Goal: Use online tool/utility

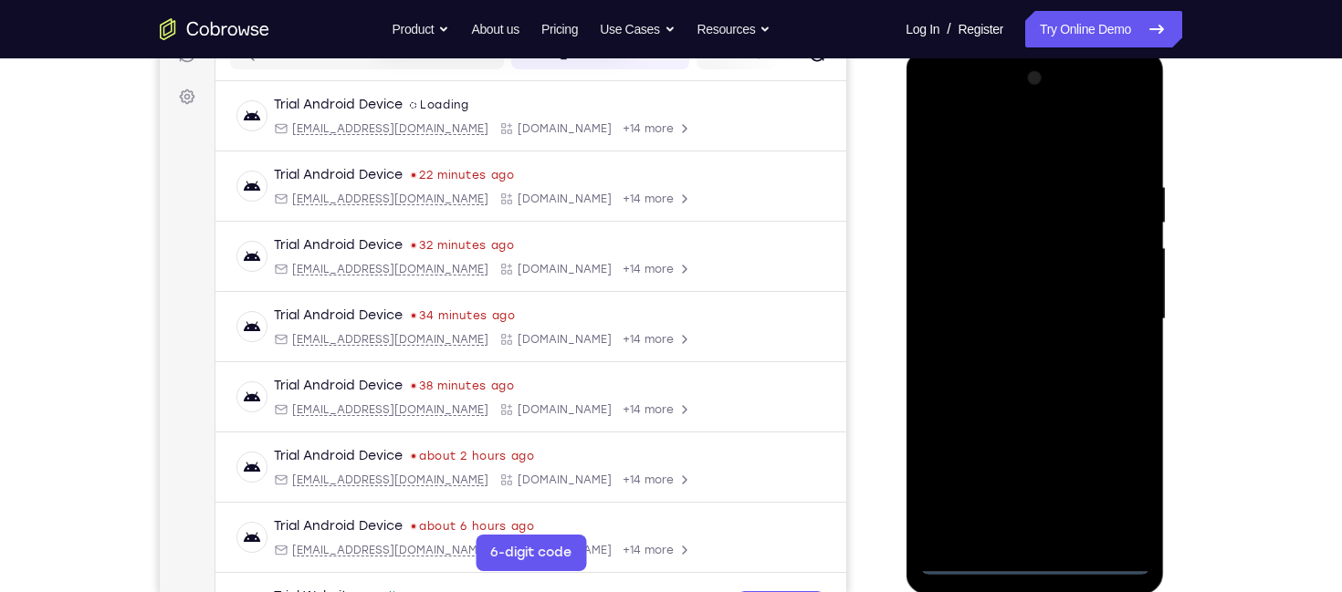
click at [1039, 559] on div at bounding box center [1034, 319] width 230 height 511
click at [1120, 474] on div at bounding box center [1034, 319] width 230 height 511
click at [1040, 150] on div at bounding box center [1034, 319] width 230 height 511
click at [1097, 310] on div at bounding box center [1034, 319] width 230 height 511
click at [1043, 511] on div at bounding box center [1034, 319] width 230 height 511
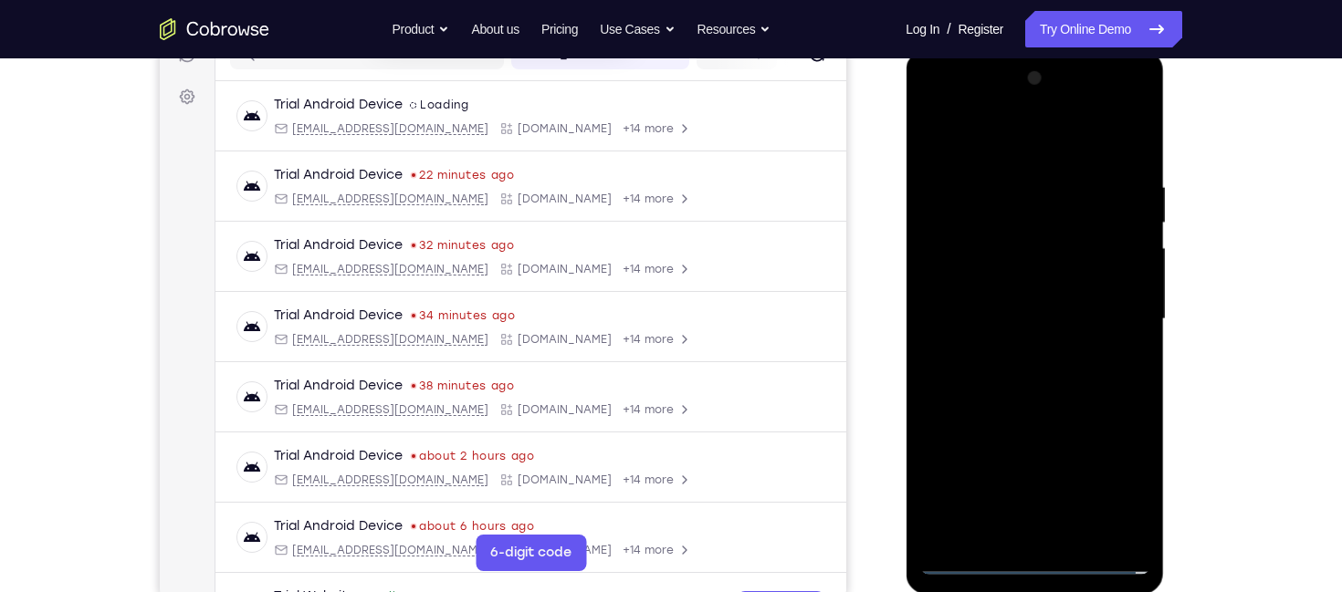
click at [1014, 357] on div at bounding box center [1034, 319] width 230 height 511
click at [1036, 297] on div at bounding box center [1034, 319] width 230 height 511
click at [1043, 278] on div at bounding box center [1034, 319] width 230 height 511
click at [1045, 327] on div at bounding box center [1034, 319] width 230 height 511
click at [1118, 140] on div at bounding box center [1034, 319] width 230 height 511
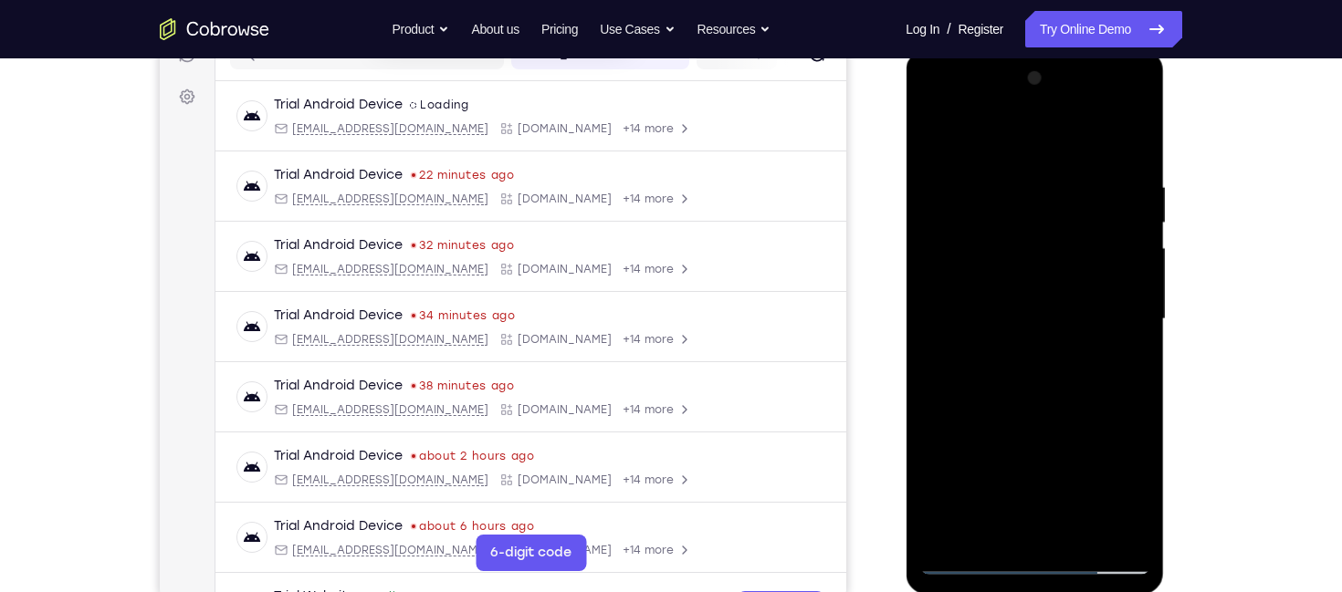
click at [1131, 151] on div at bounding box center [1034, 319] width 230 height 511
click at [1079, 543] on div at bounding box center [1034, 319] width 230 height 511
click at [1062, 411] on div at bounding box center [1034, 319] width 230 height 511
drag, startPoint x: 1036, startPoint y: 431, endPoint x: 1067, endPoint y: 253, distance: 180.6
click at [1067, 253] on div at bounding box center [1034, 319] width 230 height 511
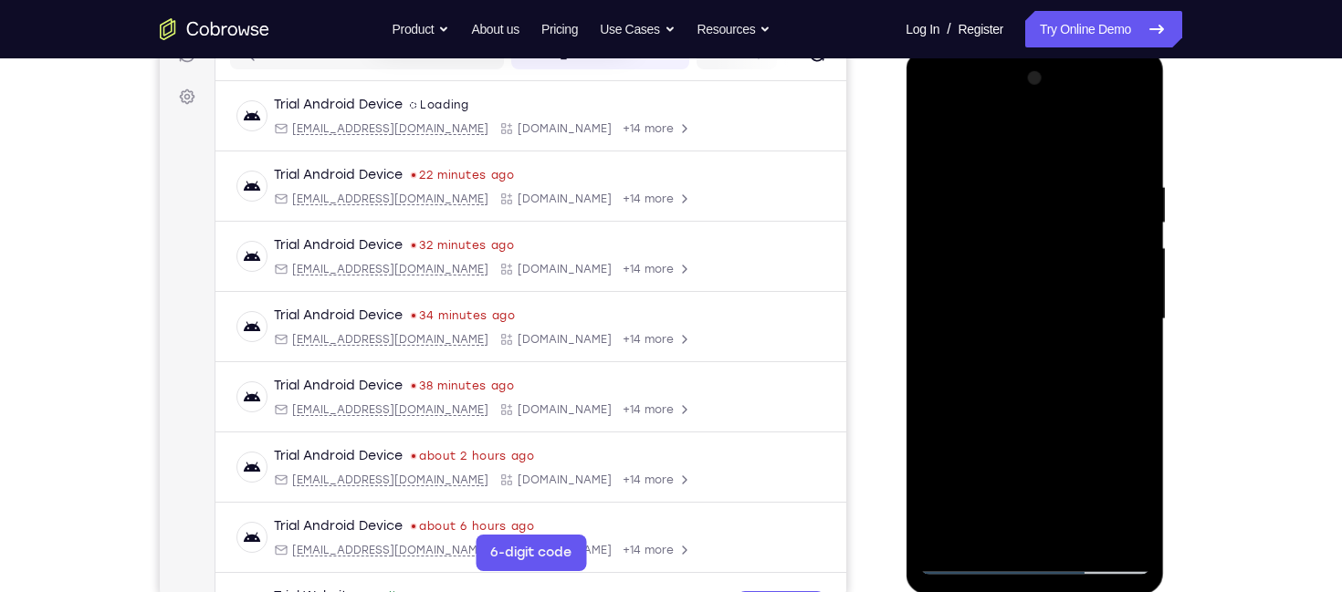
drag, startPoint x: 1029, startPoint y: 399, endPoint x: 1005, endPoint y: 557, distance: 159.8
click at [1005, 557] on div at bounding box center [1034, 319] width 230 height 511
click at [1045, 156] on div at bounding box center [1034, 319] width 230 height 511
click at [1036, 204] on div at bounding box center [1034, 319] width 230 height 511
drag, startPoint x: 1027, startPoint y: 257, endPoint x: 1013, endPoint y: 486, distance: 228.6
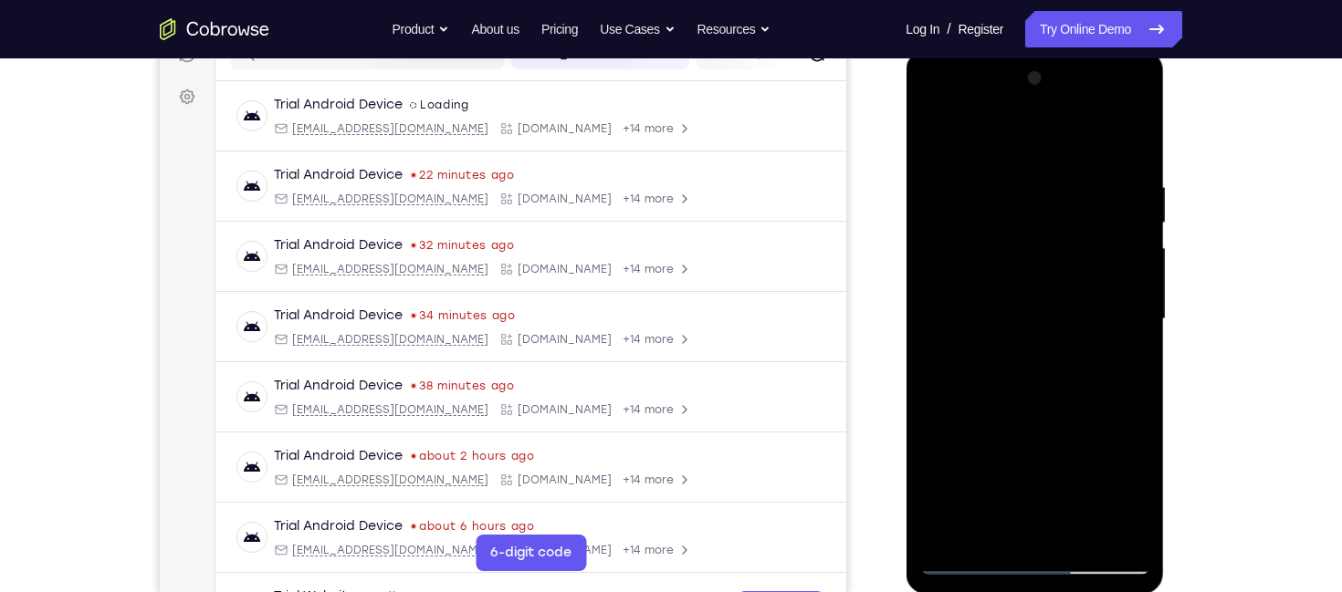
click at [1013, 486] on div at bounding box center [1034, 319] width 230 height 511
drag, startPoint x: 1046, startPoint y: 211, endPoint x: 1043, endPoint y: 482, distance: 271.1
click at [1043, 482] on div at bounding box center [1034, 319] width 230 height 511
drag, startPoint x: 999, startPoint y: 181, endPoint x: 994, endPoint y: 265, distance: 84.1
click at [994, 265] on div at bounding box center [1034, 319] width 230 height 511
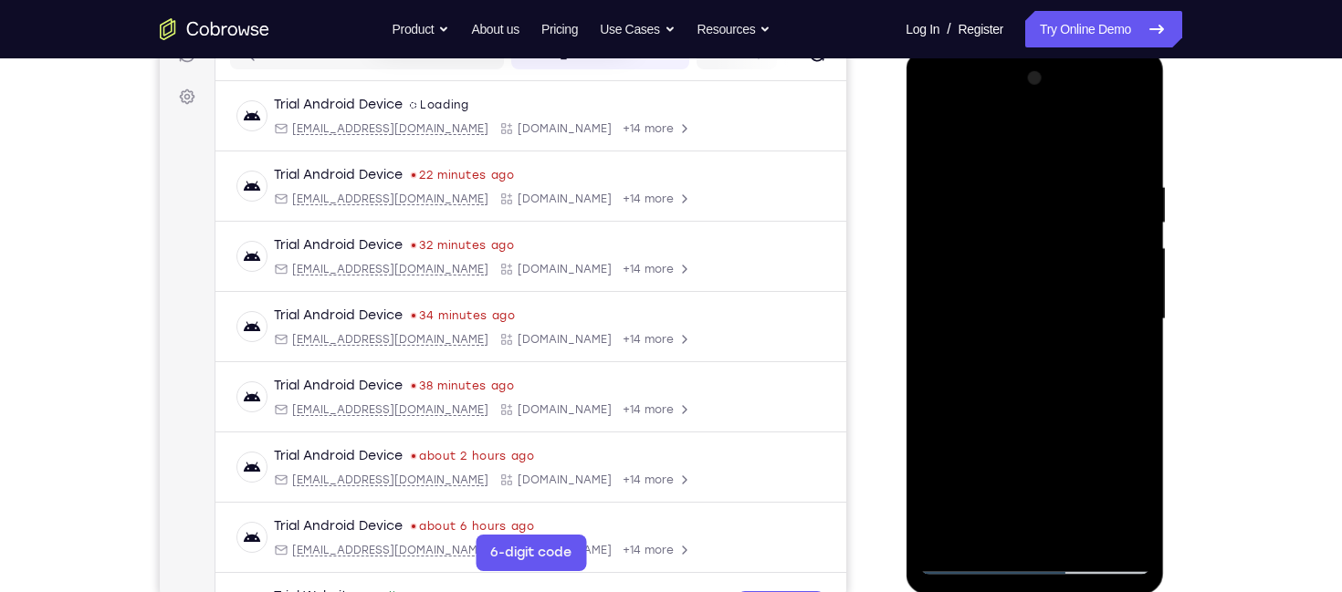
click at [937, 130] on div at bounding box center [1034, 319] width 230 height 511
click at [1003, 185] on div at bounding box center [1034, 319] width 230 height 511
click at [1123, 242] on div at bounding box center [1034, 319] width 230 height 511
click at [1134, 140] on div at bounding box center [1034, 319] width 230 height 511
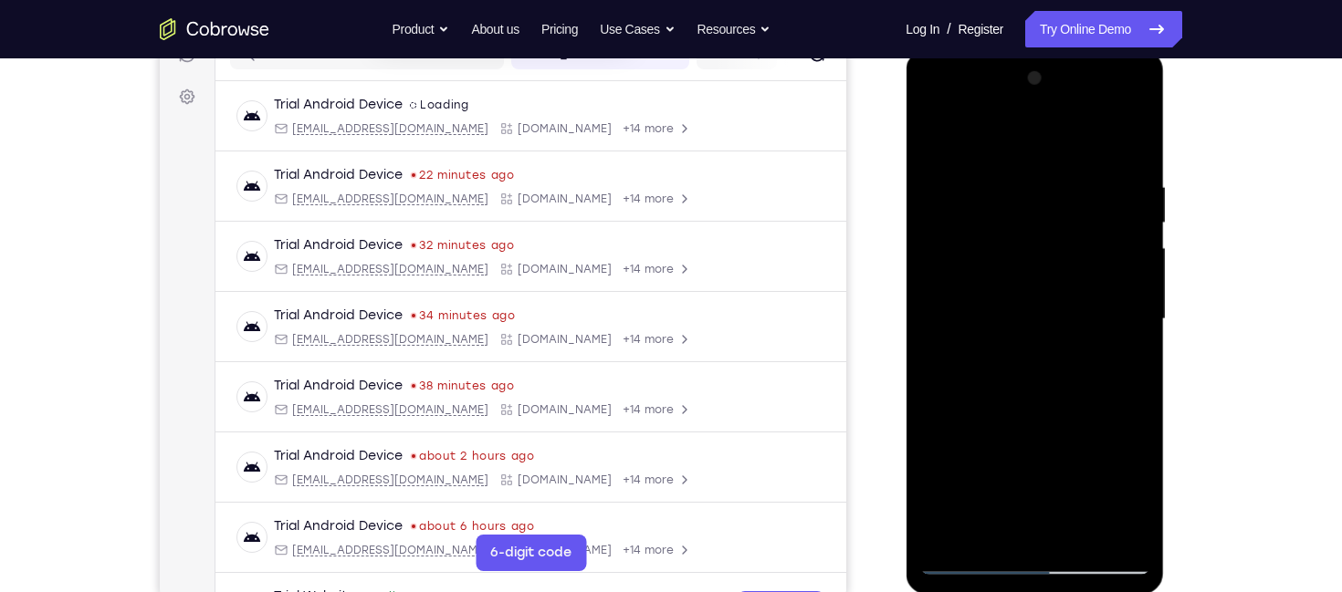
drag, startPoint x: 1057, startPoint y: 408, endPoint x: 1079, endPoint y: 121, distance: 287.4
click at [1079, 121] on div at bounding box center [1034, 319] width 230 height 511
drag, startPoint x: 1060, startPoint y: 469, endPoint x: 1070, endPoint y: 173, distance: 295.9
click at [1070, 173] on div at bounding box center [1034, 319] width 230 height 511
drag, startPoint x: 1037, startPoint y: 450, endPoint x: 1062, endPoint y: 206, distance: 245.0
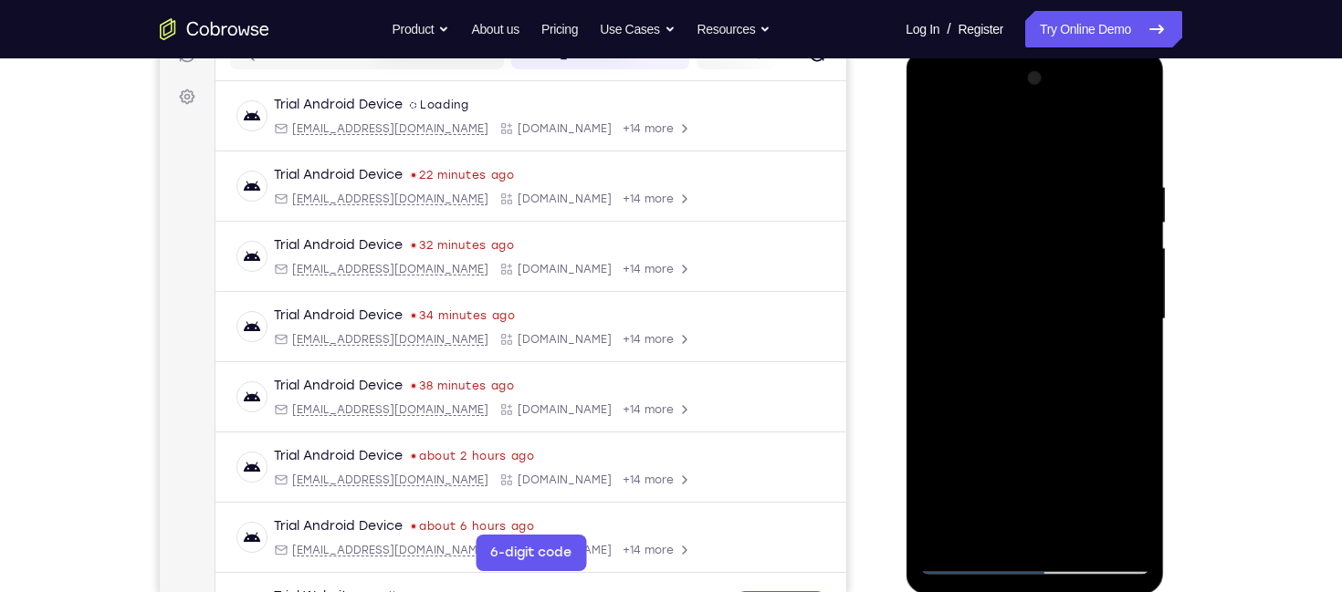
click at [1062, 206] on div at bounding box center [1034, 319] width 230 height 511
drag, startPoint x: 1006, startPoint y: 448, endPoint x: 1065, endPoint y: 164, distance: 289.9
click at [1065, 164] on div at bounding box center [1034, 319] width 230 height 511
click at [1127, 539] on div at bounding box center [1034, 319] width 230 height 511
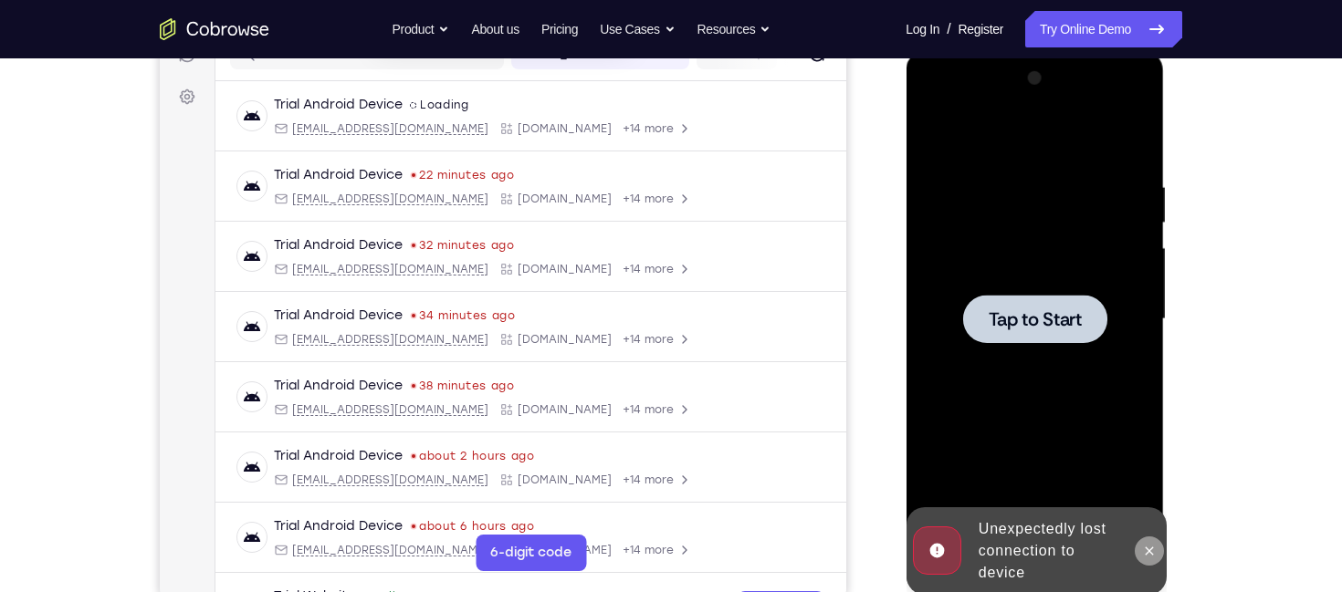
click at [1142, 545] on icon at bounding box center [1148, 551] width 15 height 15
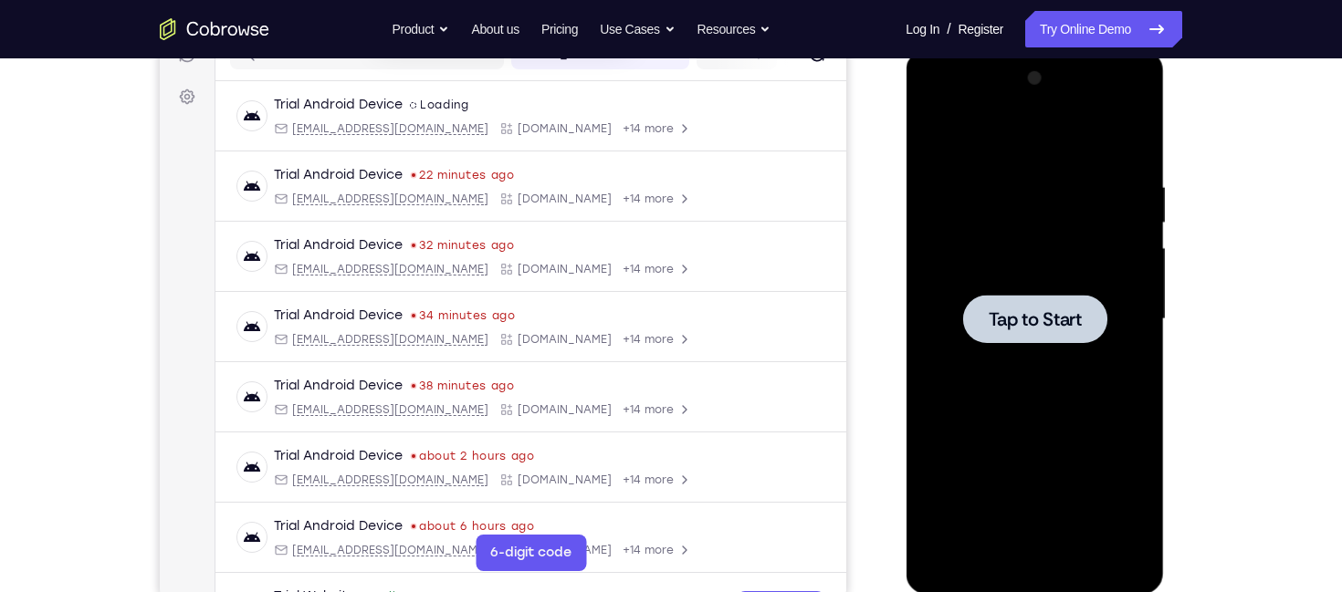
click at [961, 205] on div at bounding box center [1034, 319] width 230 height 511
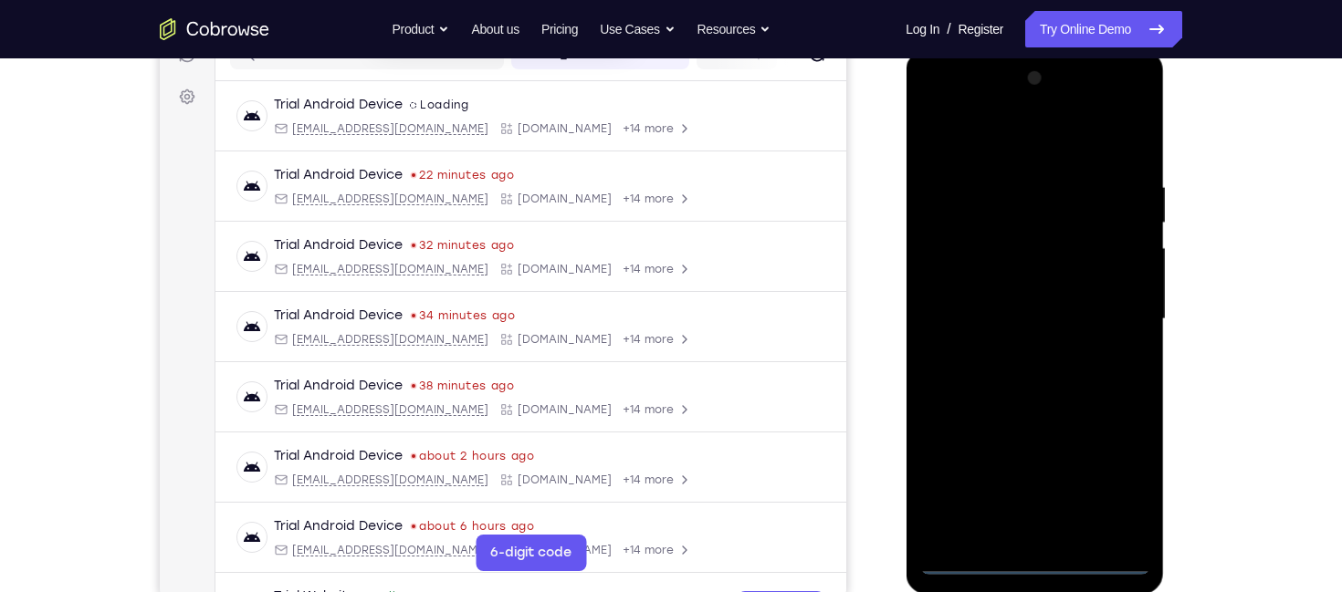
click at [1050, 556] on div at bounding box center [1034, 319] width 230 height 511
click at [1024, 563] on div at bounding box center [1034, 319] width 230 height 511
click at [1046, 563] on div at bounding box center [1034, 319] width 230 height 511
click at [864, 259] on div "Your Support Agent Your Customer Web iOS Android" at bounding box center [671, 260] width 1022 height 674
click at [978, 569] on div at bounding box center [1034, 319] width 230 height 511
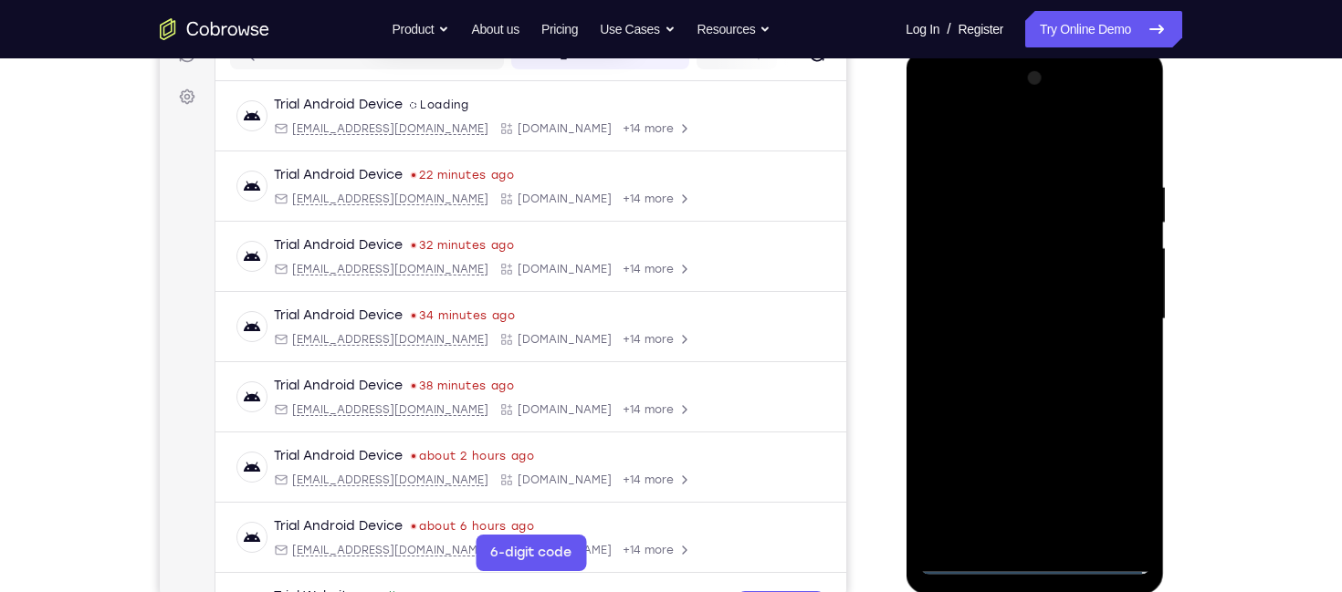
click at [978, 569] on div at bounding box center [1034, 319] width 230 height 511
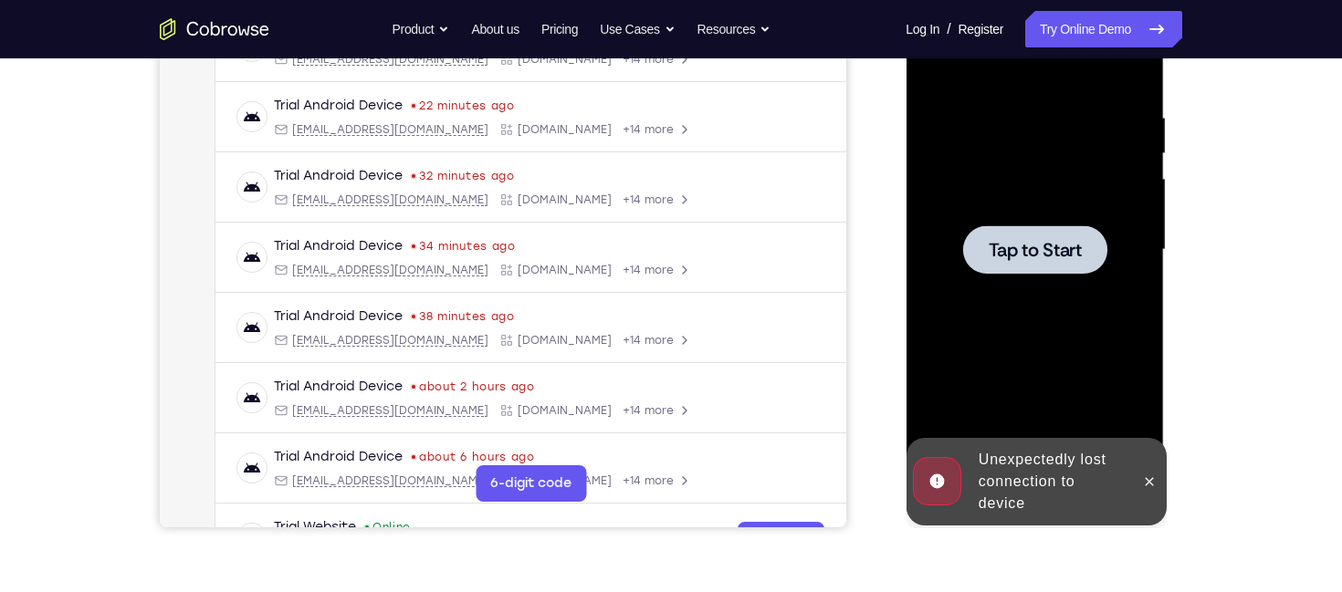
scroll to position [282, 0]
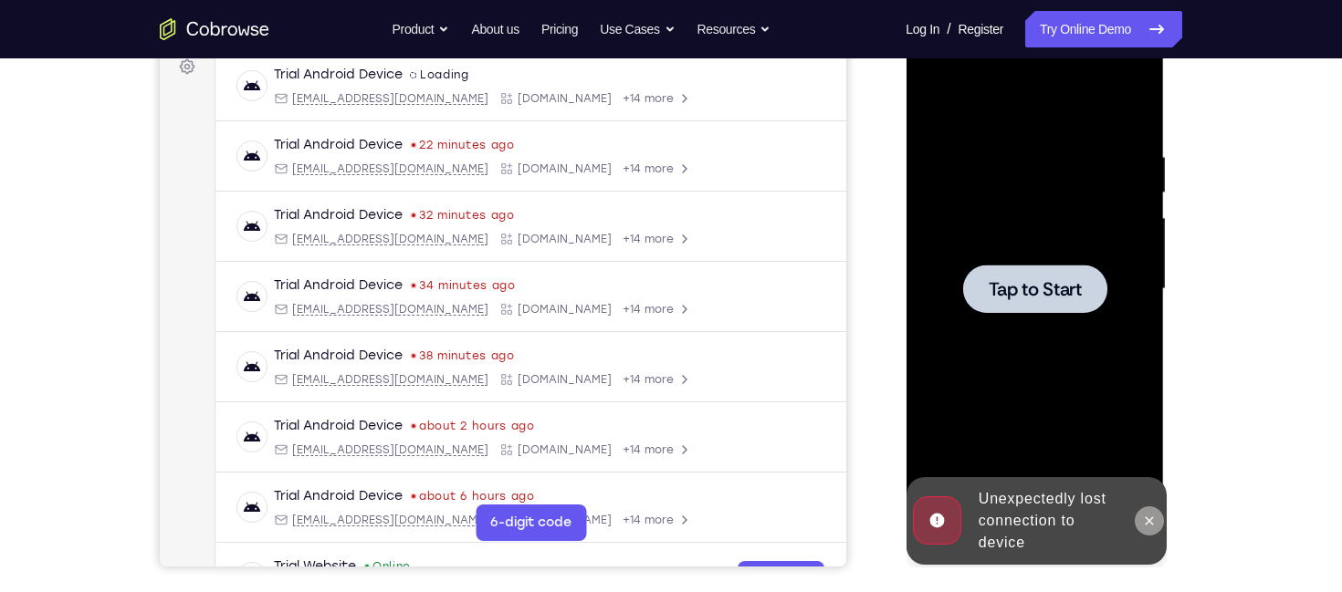
click at [1145, 515] on icon at bounding box center [1148, 521] width 15 height 15
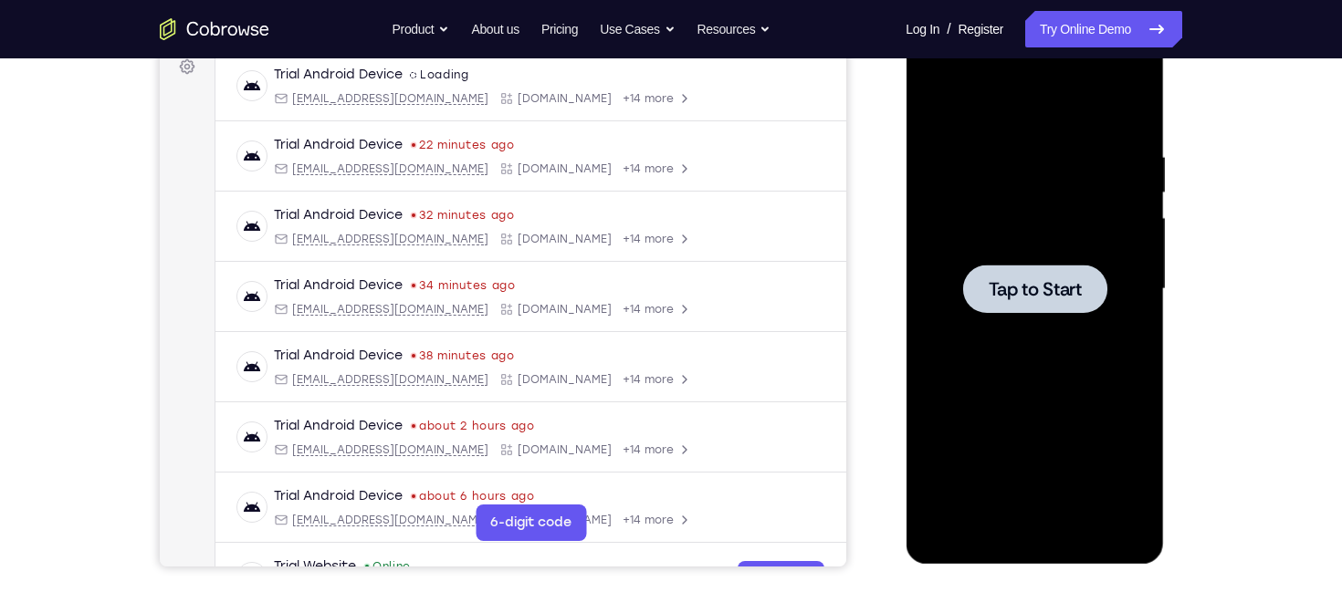
click at [1058, 267] on div at bounding box center [1034, 289] width 144 height 48
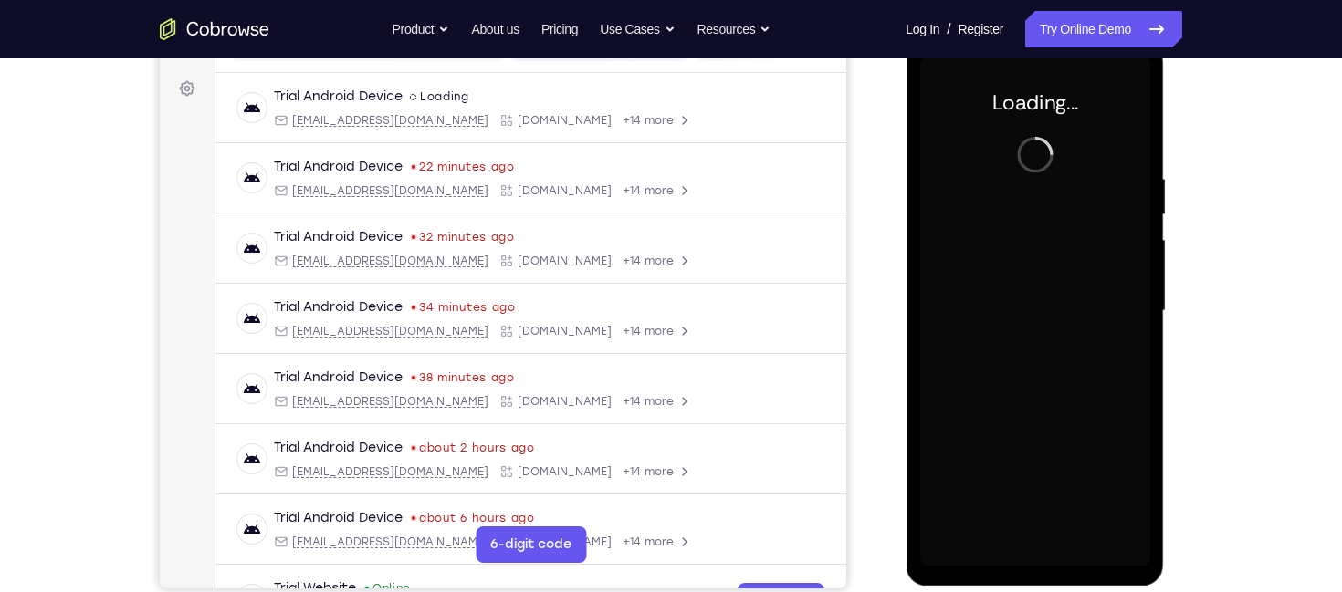
scroll to position [257, 0]
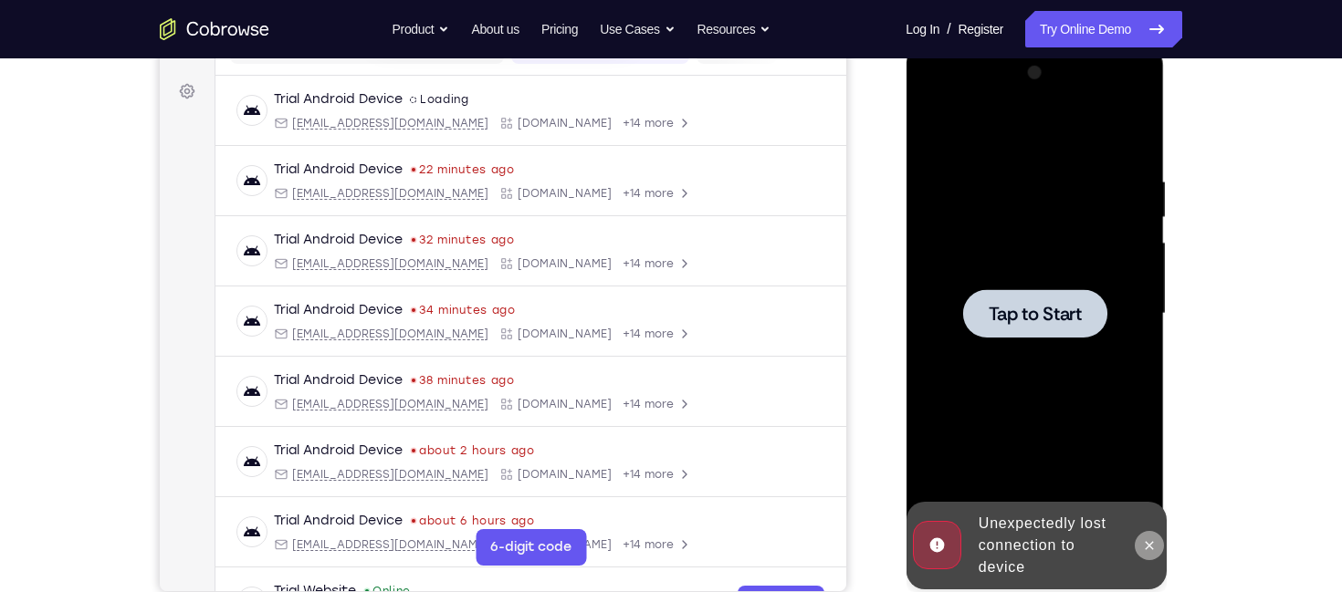
click at [1148, 550] on icon at bounding box center [1148, 545] width 15 height 15
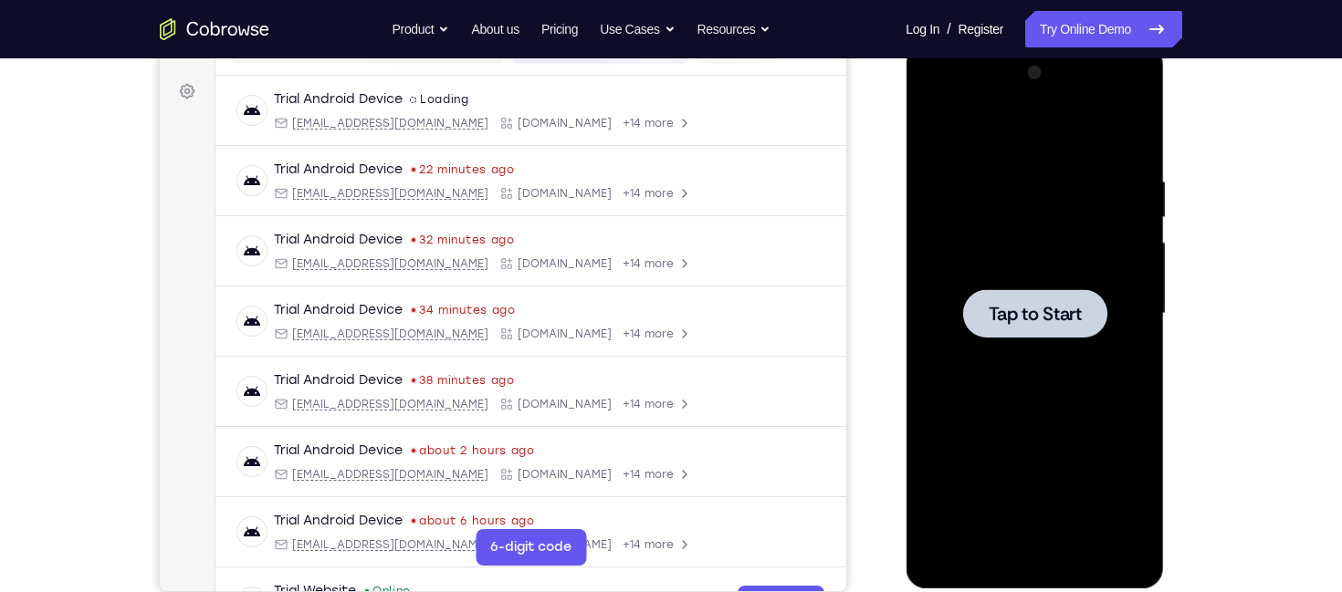
click at [1039, 331] on div at bounding box center [1034, 313] width 144 height 48
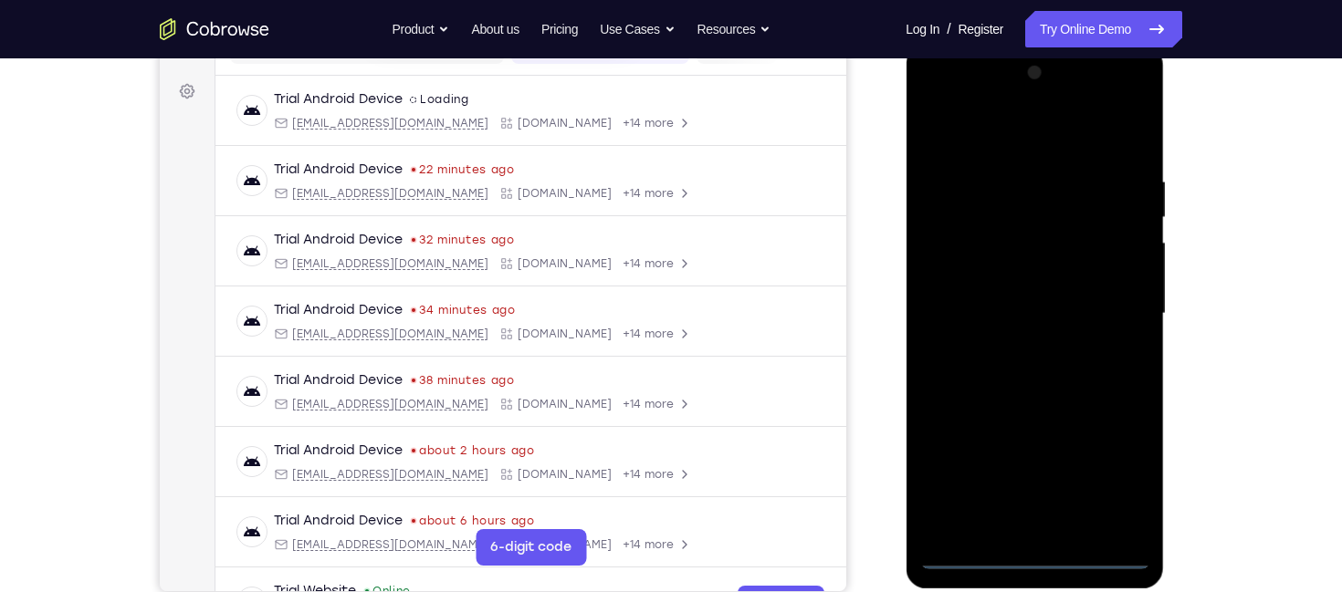
click at [1039, 548] on div at bounding box center [1034, 313] width 230 height 511
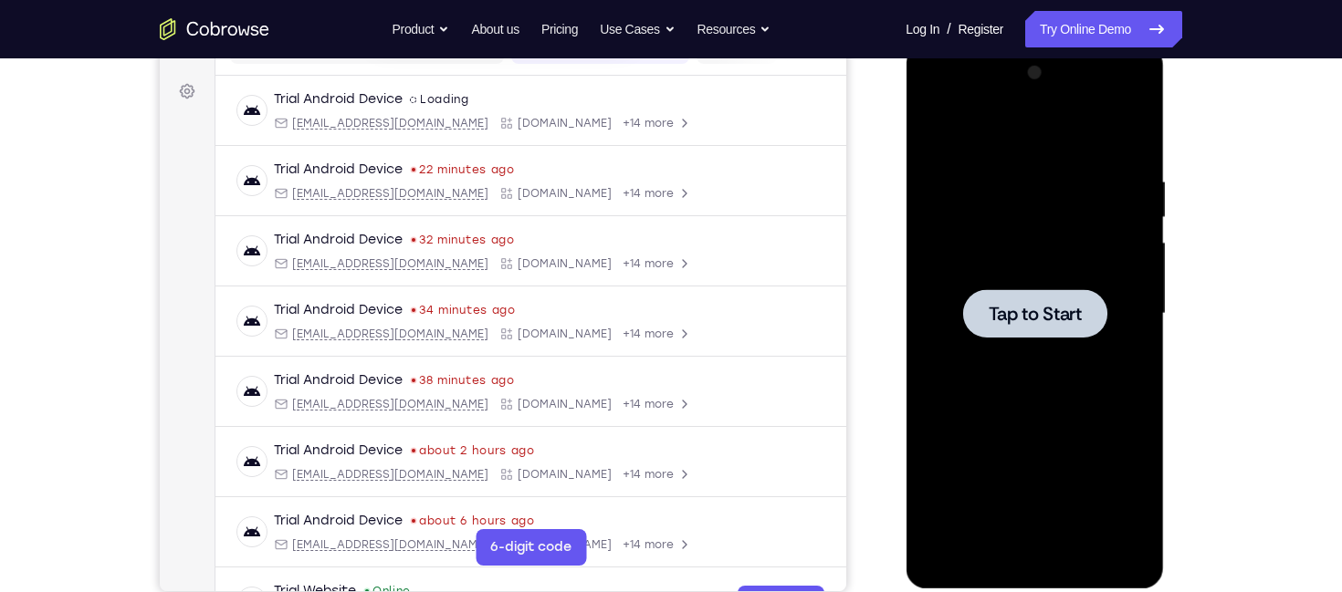
click at [1004, 290] on div at bounding box center [1034, 313] width 144 height 48
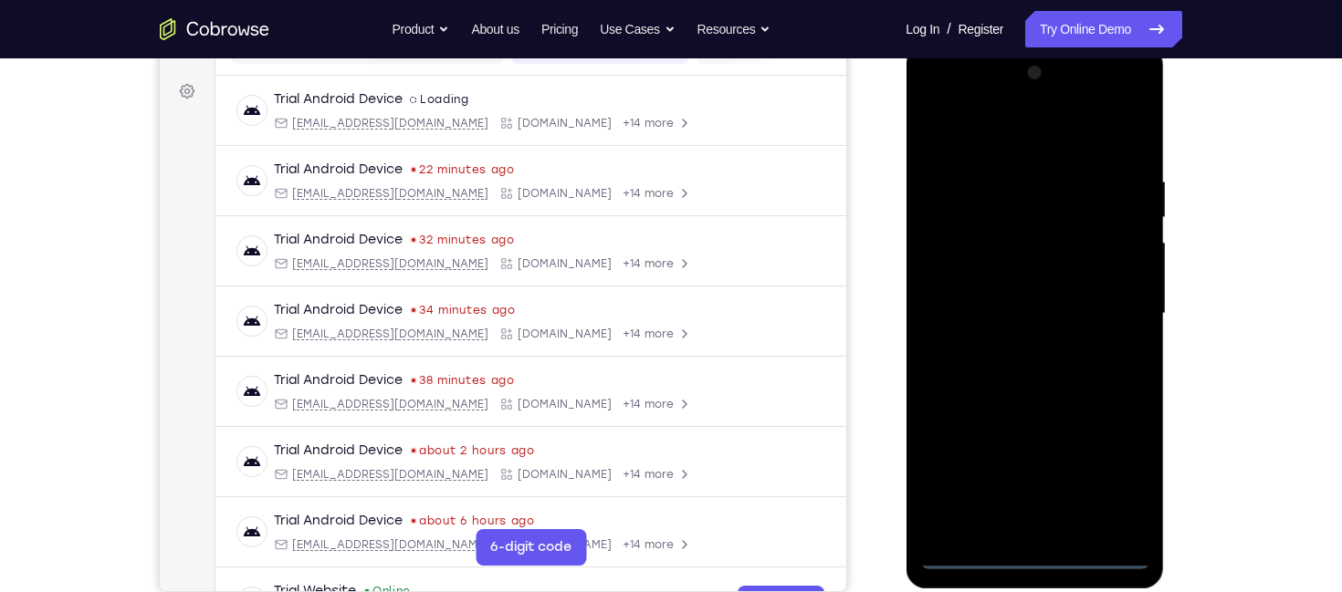
click at [1027, 559] on div at bounding box center [1034, 313] width 230 height 511
click at [1107, 485] on div at bounding box center [1034, 313] width 230 height 511
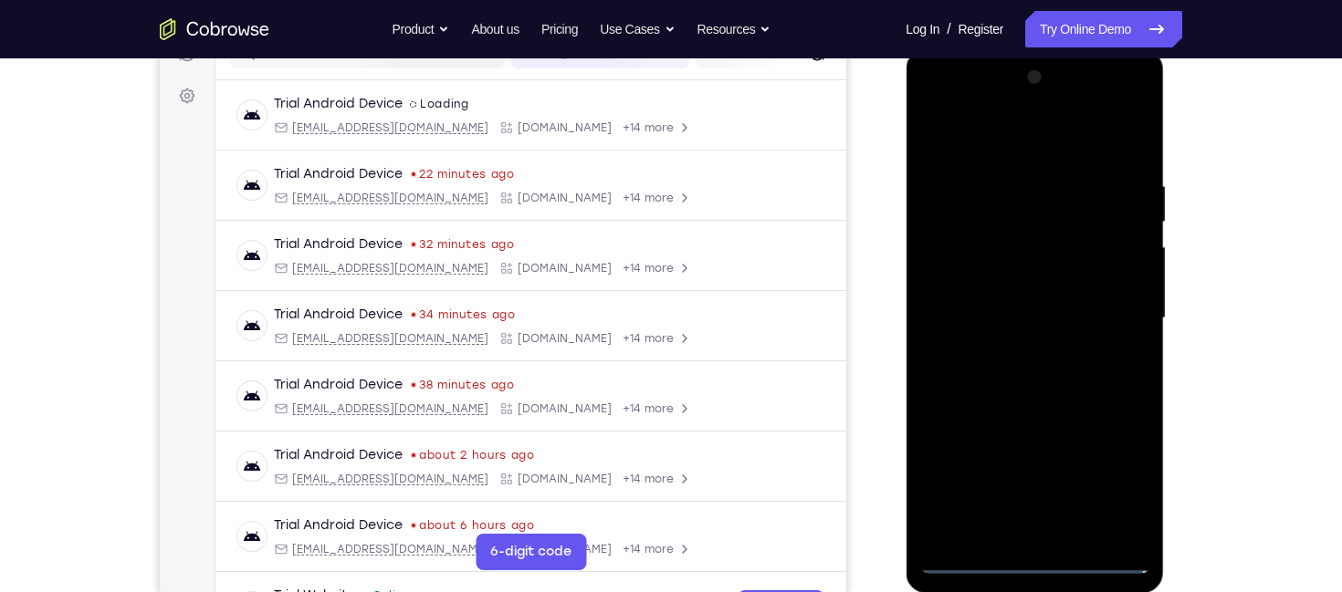
scroll to position [256, 0]
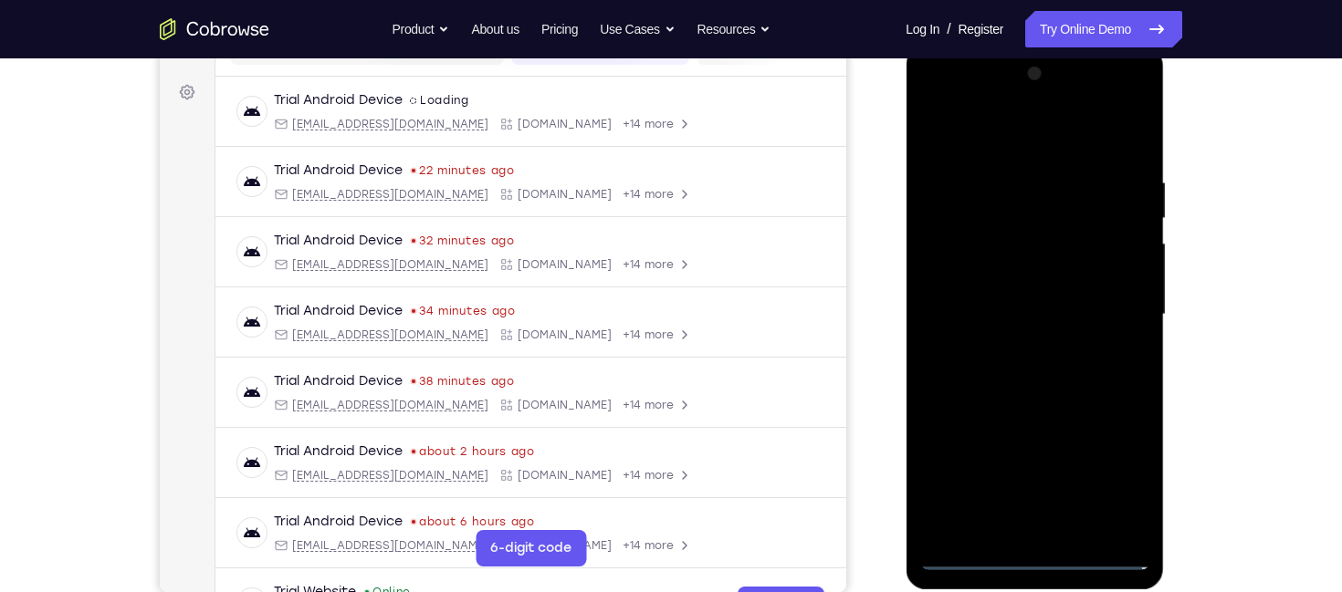
click at [1109, 467] on div at bounding box center [1034, 314] width 230 height 511
click at [1010, 152] on div at bounding box center [1034, 314] width 230 height 511
click at [1120, 321] on div at bounding box center [1034, 314] width 230 height 511
click at [1014, 346] on div at bounding box center [1034, 314] width 230 height 511
click at [1006, 298] on div at bounding box center [1034, 314] width 230 height 511
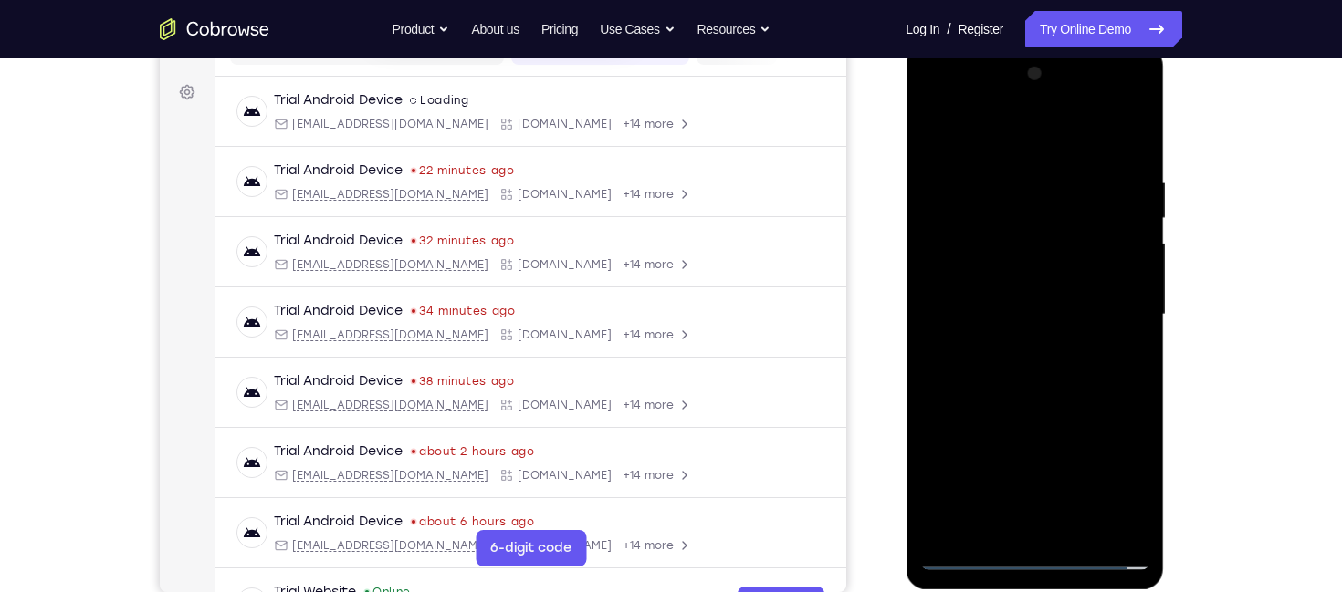
click at [1019, 274] on div at bounding box center [1034, 314] width 230 height 511
click at [1021, 315] on div at bounding box center [1034, 314] width 230 height 511
click at [1112, 135] on div at bounding box center [1034, 314] width 230 height 511
click at [1130, 155] on div at bounding box center [1034, 314] width 230 height 511
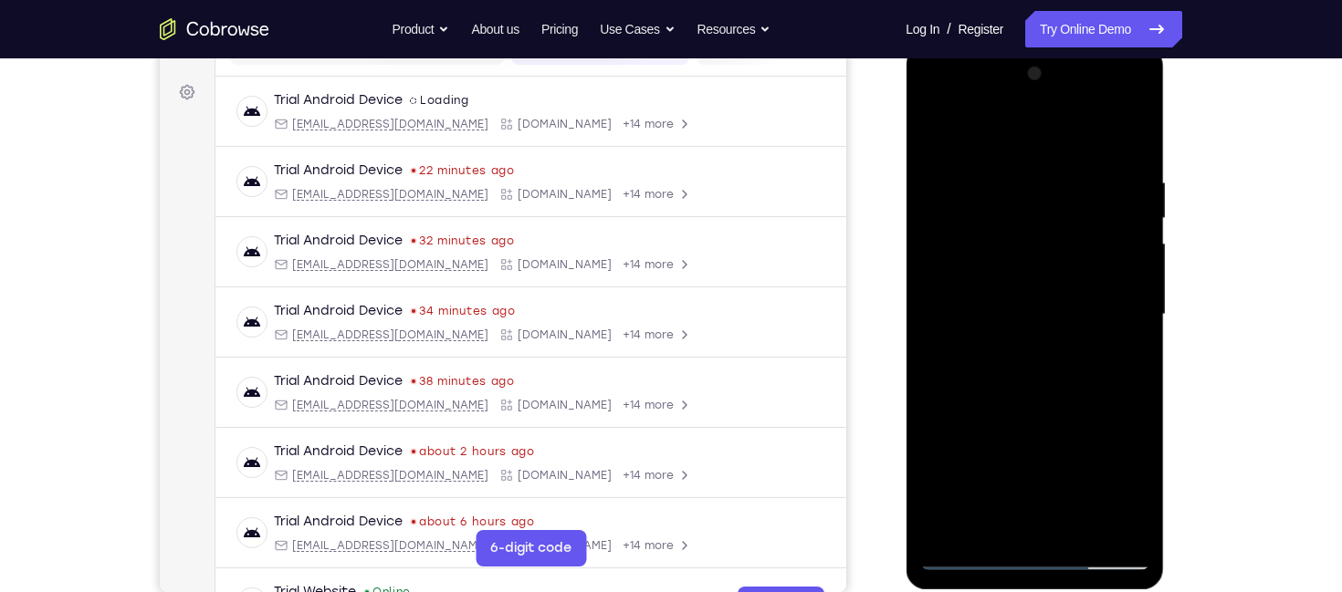
drag, startPoint x: 1061, startPoint y: 368, endPoint x: 1054, endPoint y: 77, distance: 291.2
click at [1054, 77] on div at bounding box center [1034, 314] width 230 height 511
drag, startPoint x: 1072, startPoint y: 325, endPoint x: 1070, endPoint y: 220, distance: 105.0
click at [1070, 220] on div at bounding box center [1034, 314] width 230 height 511
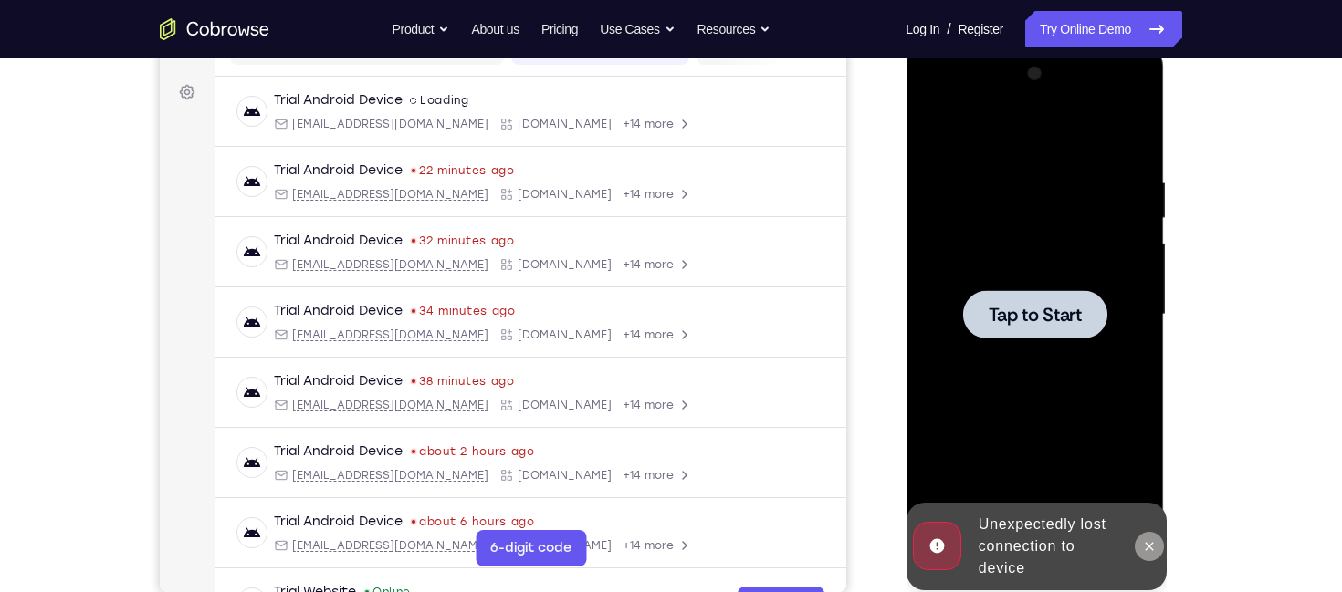
click at [1146, 544] on icon at bounding box center [1148, 546] width 8 height 8
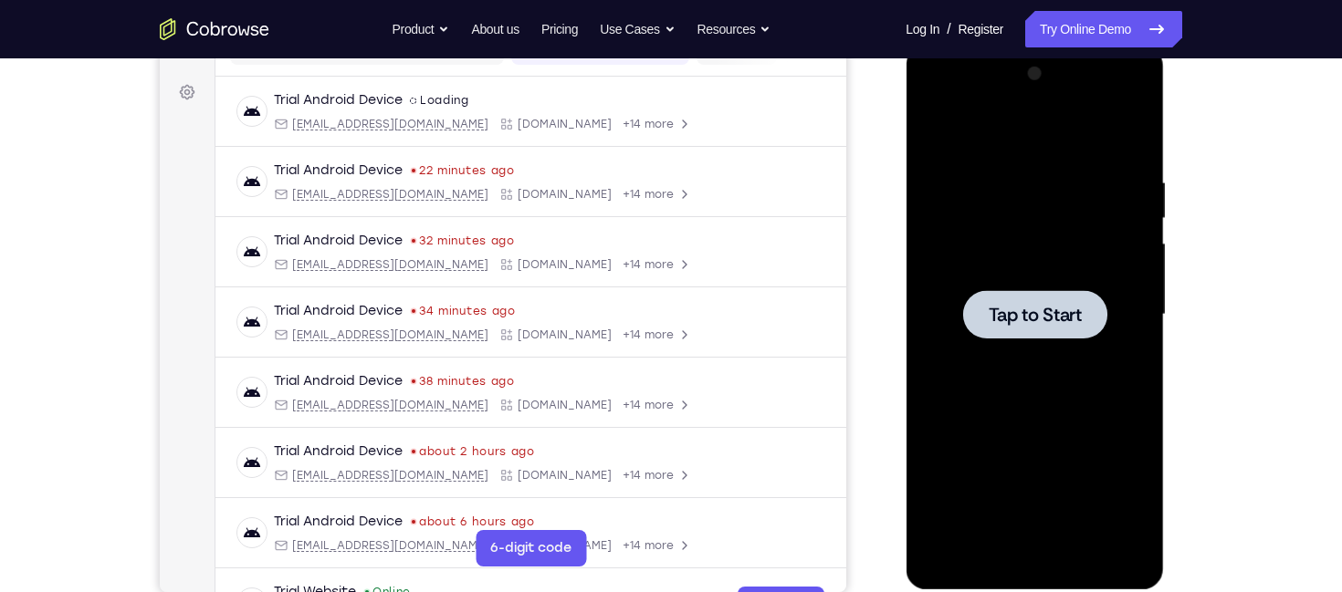
click at [1053, 314] on span "Tap to Start" at bounding box center [1033, 315] width 93 height 18
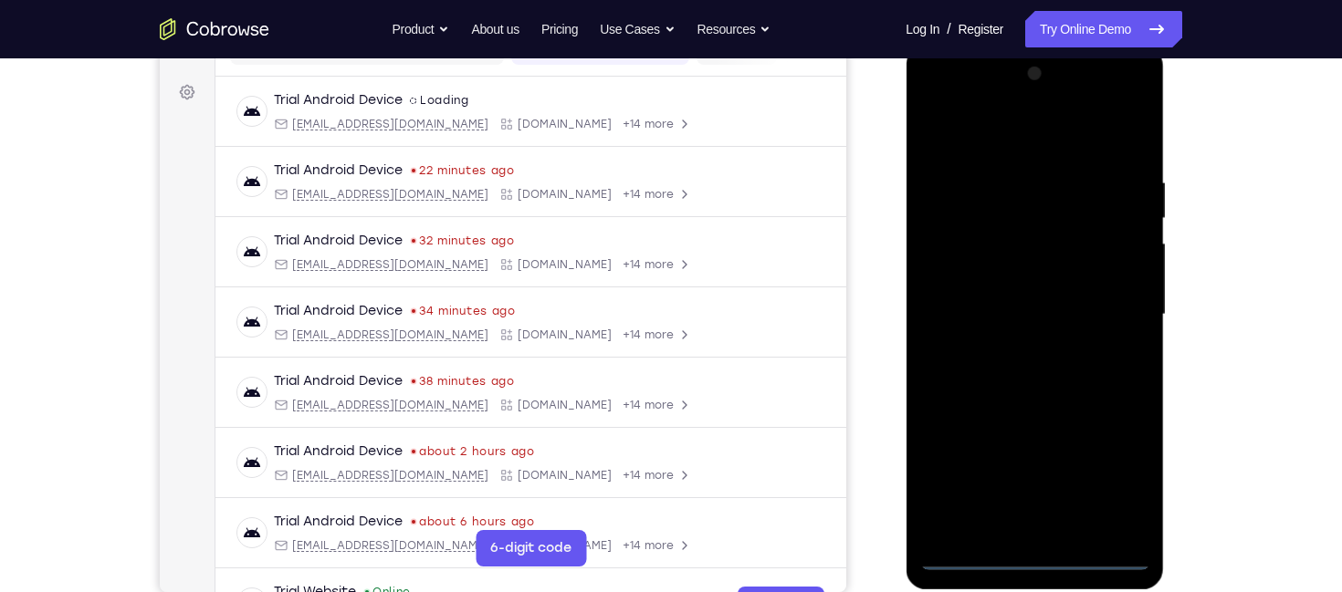
click at [1034, 552] on div at bounding box center [1034, 314] width 230 height 511
click at [1103, 470] on div at bounding box center [1034, 314] width 230 height 511
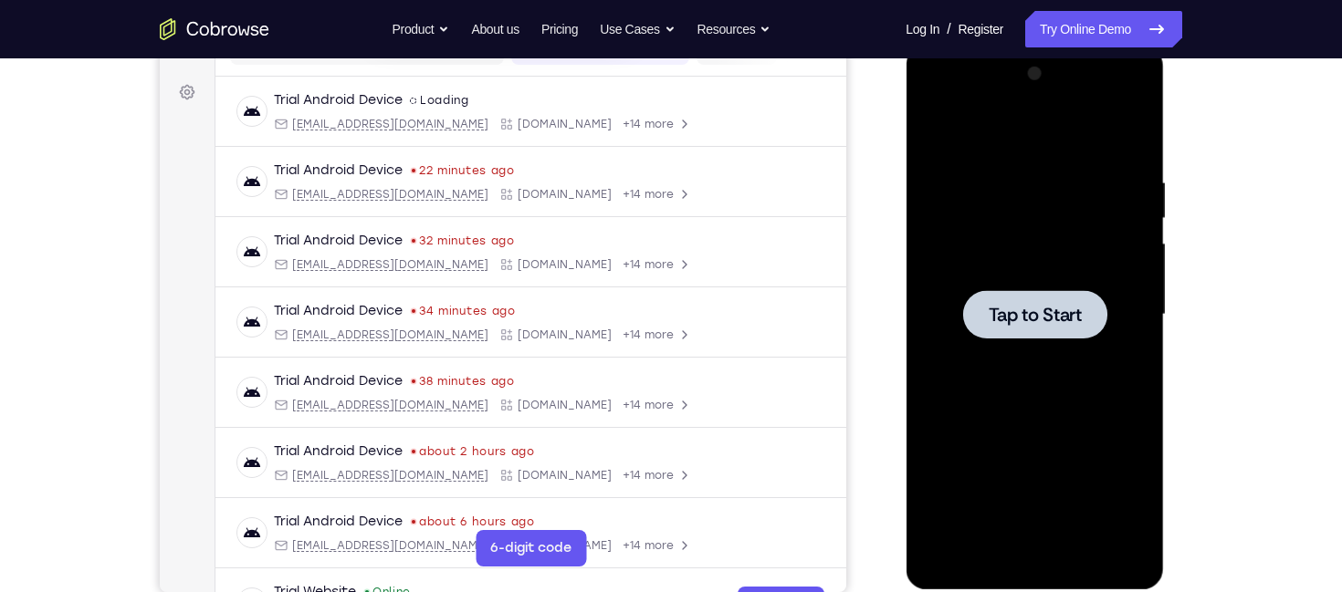
click at [1034, 259] on div at bounding box center [1034, 314] width 230 height 511
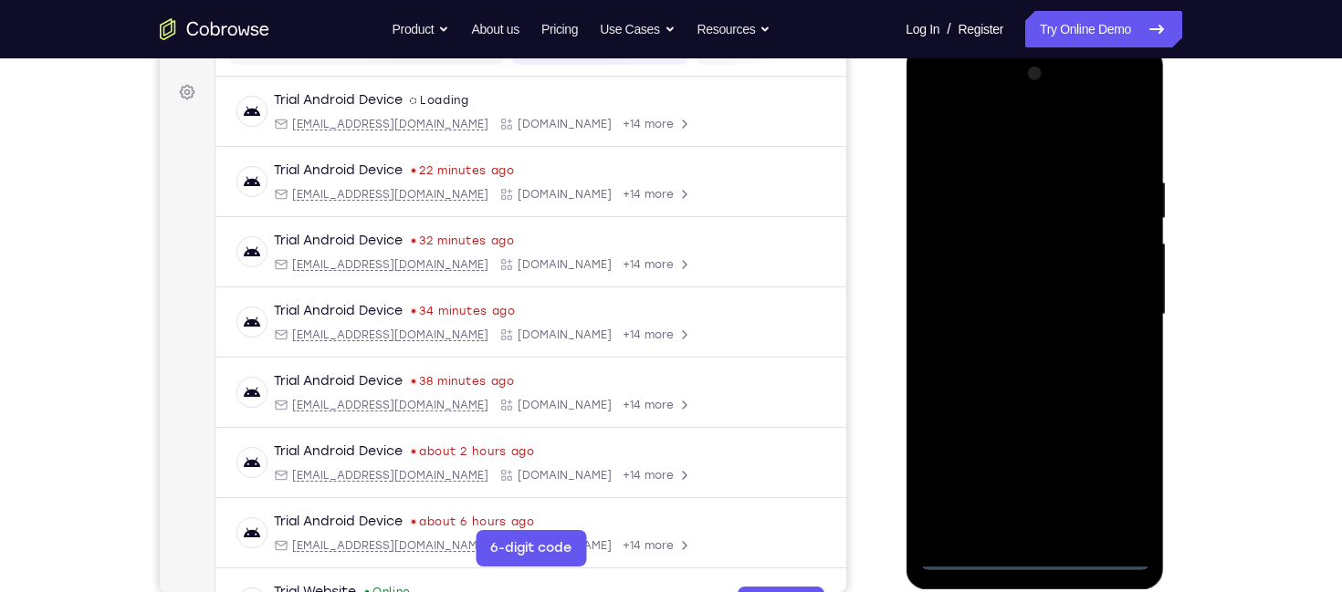
click at [1036, 565] on div at bounding box center [1034, 314] width 230 height 511
click at [1105, 467] on div at bounding box center [1034, 314] width 230 height 511
click at [1018, 137] on div at bounding box center [1034, 314] width 230 height 511
click at [1114, 298] on div at bounding box center [1034, 314] width 230 height 511
click at [1008, 349] on div at bounding box center [1034, 314] width 230 height 511
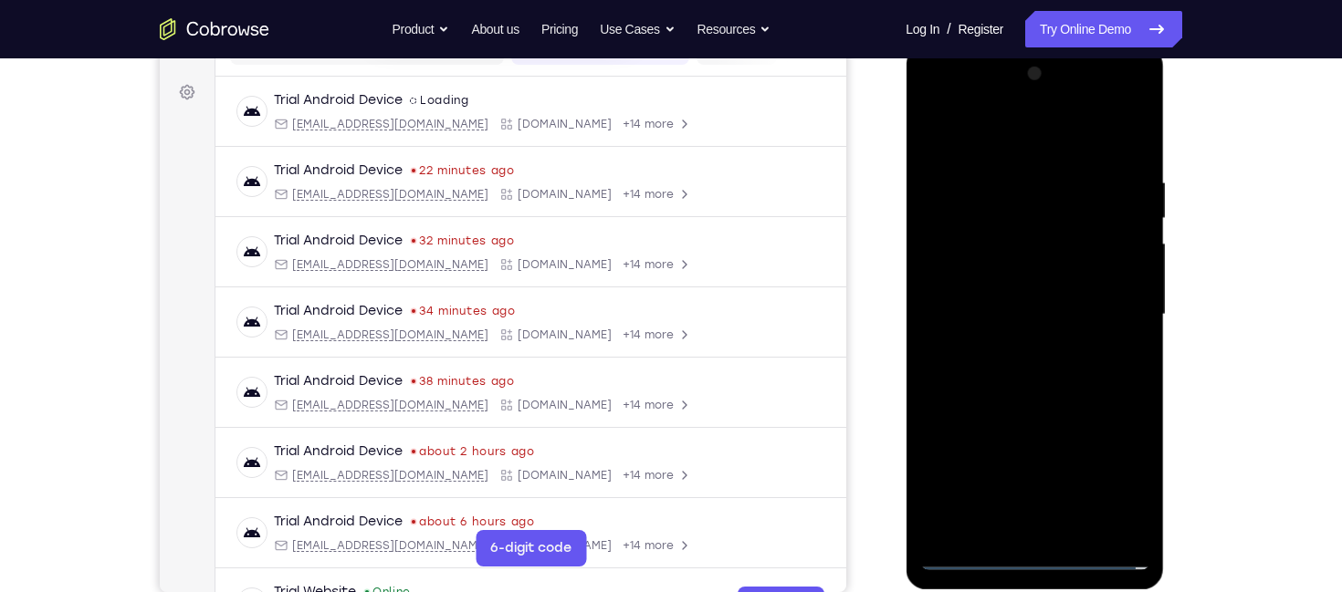
click at [1014, 284] on div at bounding box center [1034, 314] width 230 height 511
click at [1035, 279] on div at bounding box center [1034, 314] width 230 height 511
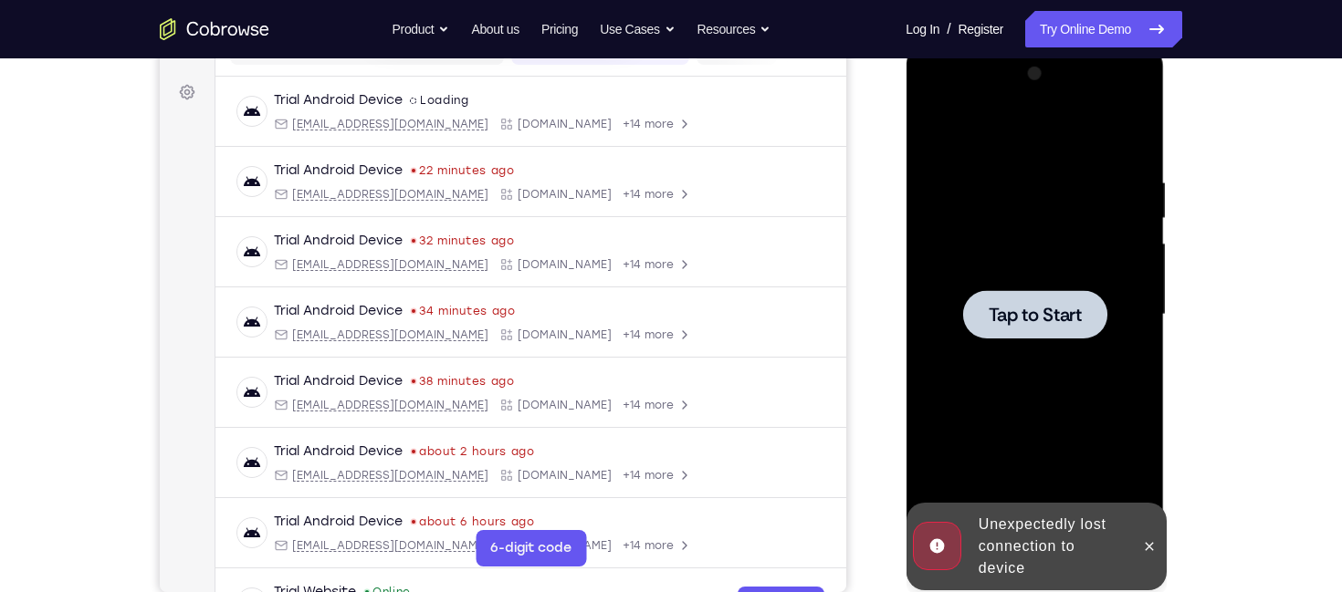
click at [1037, 318] on span "Tap to Start" at bounding box center [1033, 315] width 93 height 18
